Goal: Information Seeking & Learning: Learn about a topic

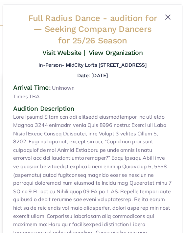
scroll to position [49, 0]
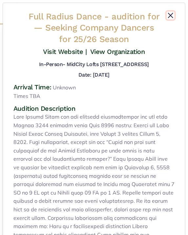
click at [167, 15] on button "Close" at bounding box center [171, 16] width 8 height 8
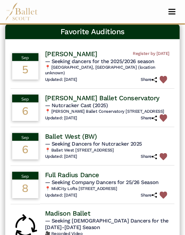
click at [162, 195] on img at bounding box center [164, 196] width 8 height 8
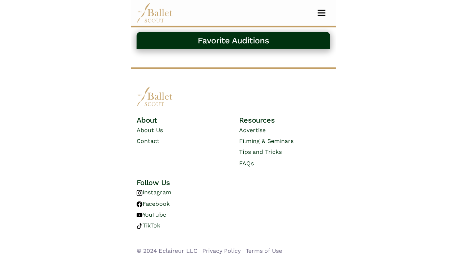
scroll to position [0, 0]
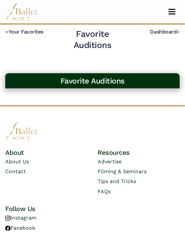
click at [172, 12] on span "Toggle navigation" at bounding box center [172, 11] width 7 height 1
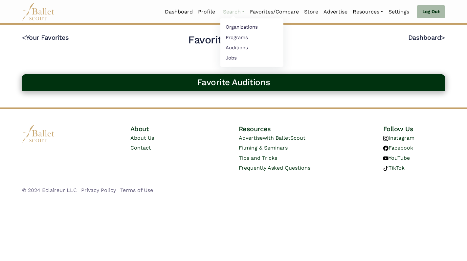
click at [188, 12] on link "Search" at bounding box center [234, 12] width 27 height 14
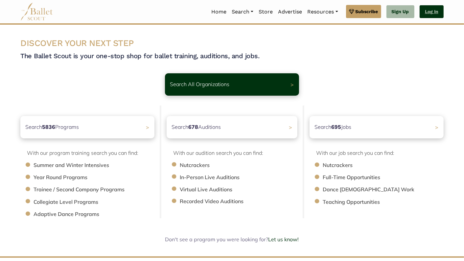
click at [435, 14] on link "Log In" at bounding box center [432, 11] width 24 height 13
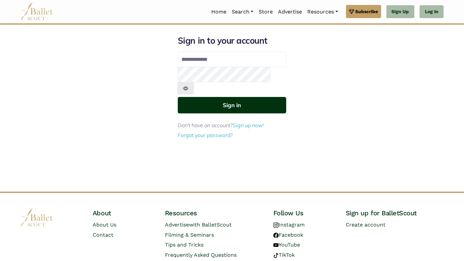
type input "**********"
click at [257, 97] on button "Sign in" at bounding box center [232, 105] width 108 height 16
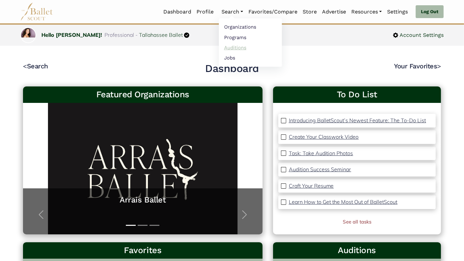
click at [233, 46] on link "Auditions" at bounding box center [250, 47] width 63 height 10
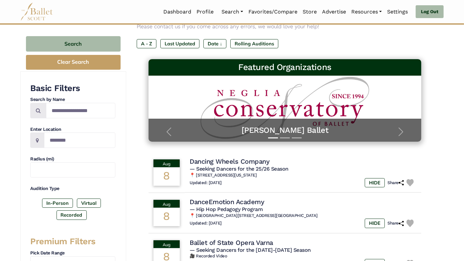
scroll to position [176, 0]
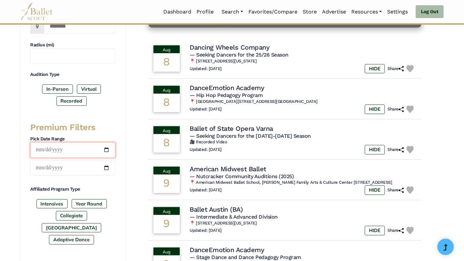
click at [104, 149] on input "date" at bounding box center [72, 149] width 85 height 15
type input "**********"
click at [106, 165] on input "date" at bounding box center [72, 167] width 85 height 15
type input "**********"
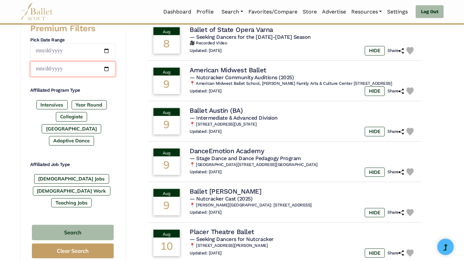
scroll to position [278, 0]
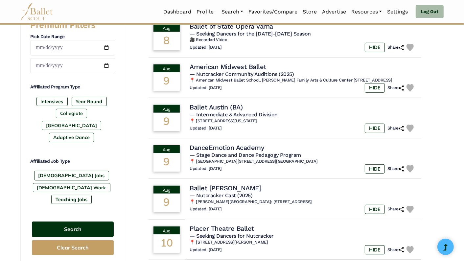
click at [90, 221] on button "Search" at bounding box center [73, 228] width 82 height 15
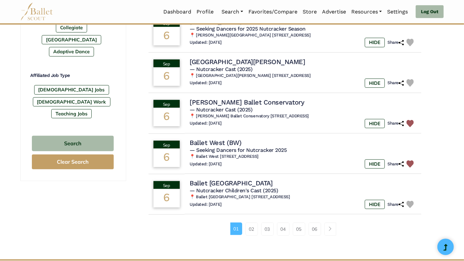
scroll to position [369, 0]
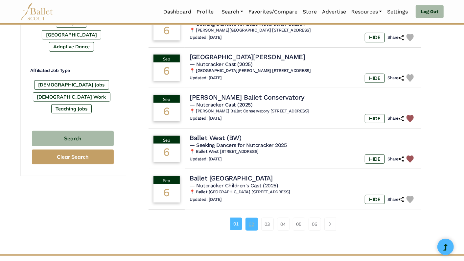
click at [249, 225] on link "02" at bounding box center [251, 224] width 12 height 13
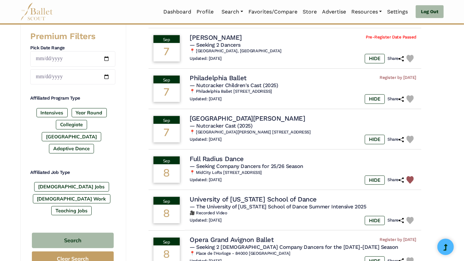
scroll to position [267, 0]
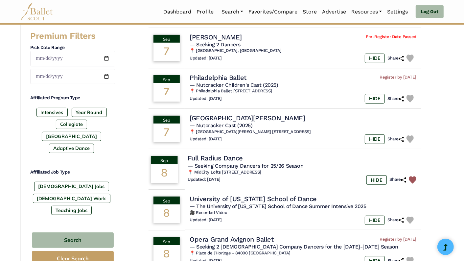
click at [410, 178] on img at bounding box center [413, 180] width 8 height 8
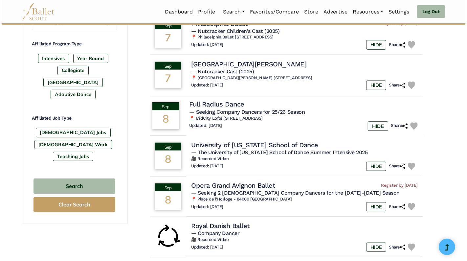
scroll to position [326, 0]
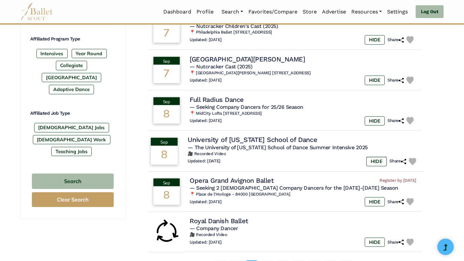
click at [279, 142] on h4 "University of Oklahoma School of Dance" at bounding box center [253, 139] width 130 height 9
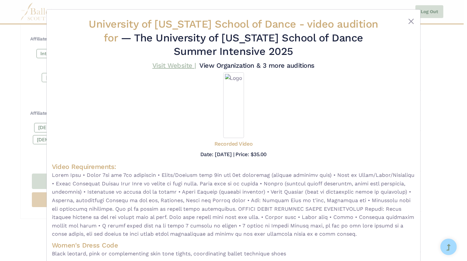
click at [175, 67] on link "Visit Website |" at bounding box center [174, 65] width 44 height 8
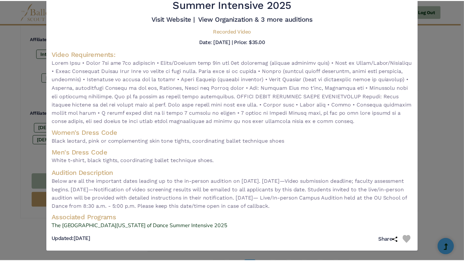
scroll to position [0, 0]
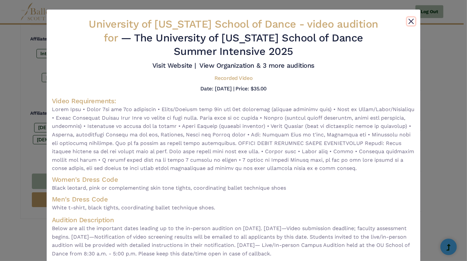
click at [410, 21] on button "Close" at bounding box center [411, 21] width 8 height 8
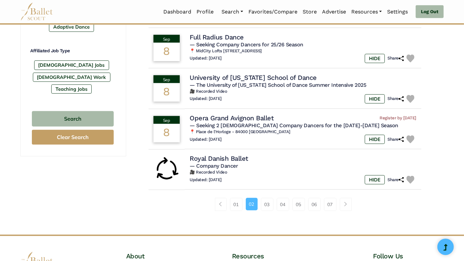
scroll to position [389, 0]
click at [237, 206] on link "01" at bounding box center [236, 204] width 12 height 13
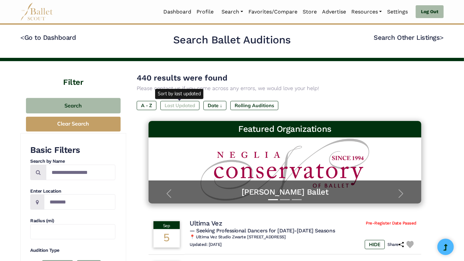
click at [187, 106] on label "Last Updated" at bounding box center [179, 105] width 39 height 9
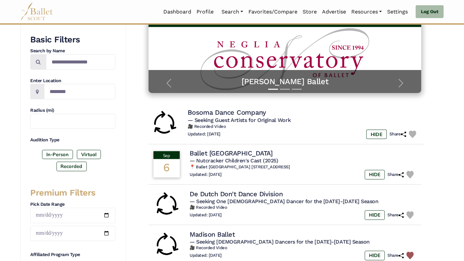
scroll to position [111, 0]
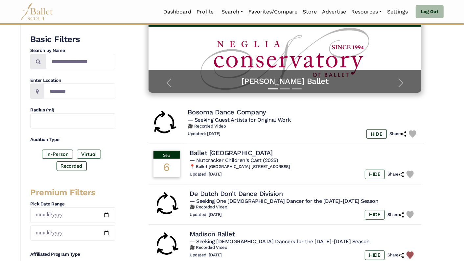
click at [237, 110] on h4 "Bosoma Dance Company" at bounding box center [227, 112] width 79 height 9
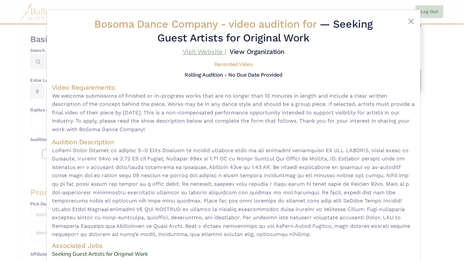
click at [189, 52] on link "Visit Website |" at bounding box center [205, 52] width 44 height 8
click at [410, 21] on button "Close" at bounding box center [411, 21] width 8 height 8
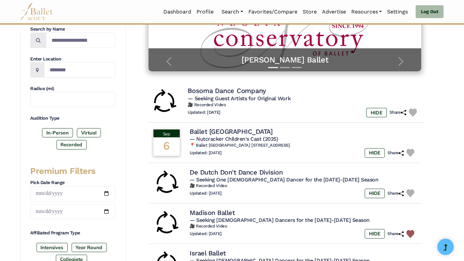
scroll to position [120, 0]
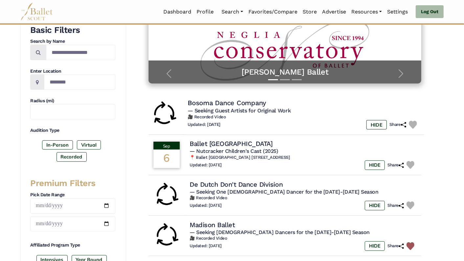
click at [413, 126] on img at bounding box center [413, 125] width 8 height 8
click at [279, 14] on link "Favorites/Compare" at bounding box center [273, 12] width 54 height 14
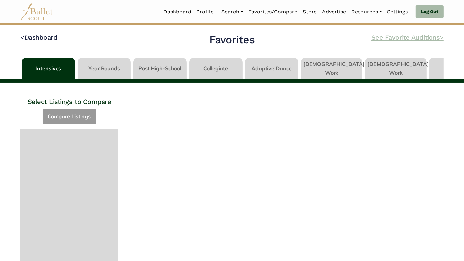
click at [389, 39] on link "See Favorite Auditions >" at bounding box center [407, 38] width 72 height 8
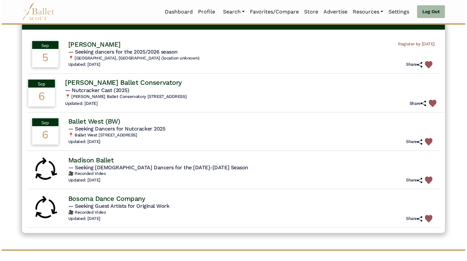
scroll to position [77, 0]
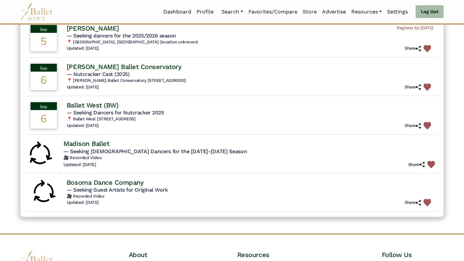
click at [98, 143] on h4 "Madison Ballet" at bounding box center [86, 143] width 46 height 9
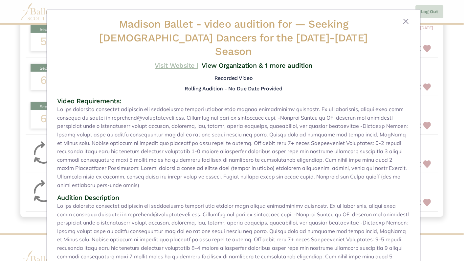
click at [171, 61] on link "Visit Website |" at bounding box center [177, 65] width 44 height 8
